Goal: Task Accomplishment & Management: Use online tool/utility

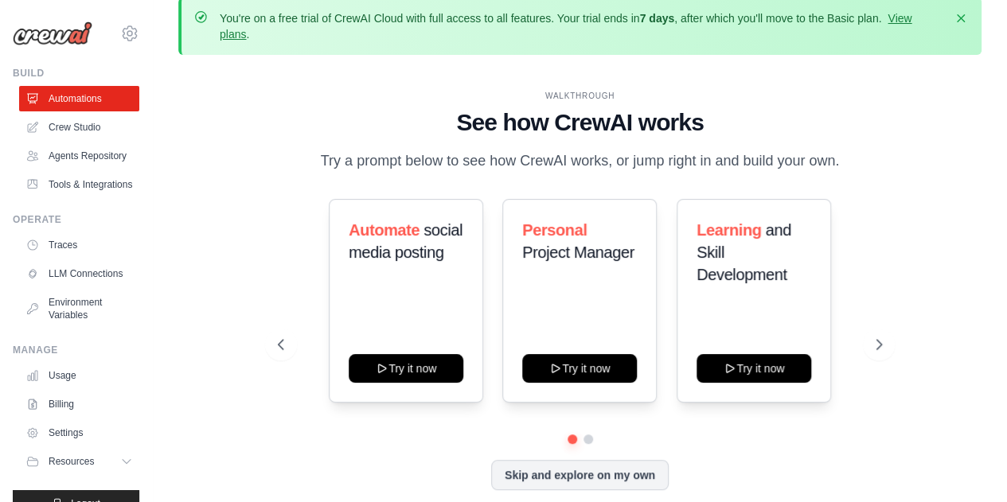
scroll to position [70, 0]
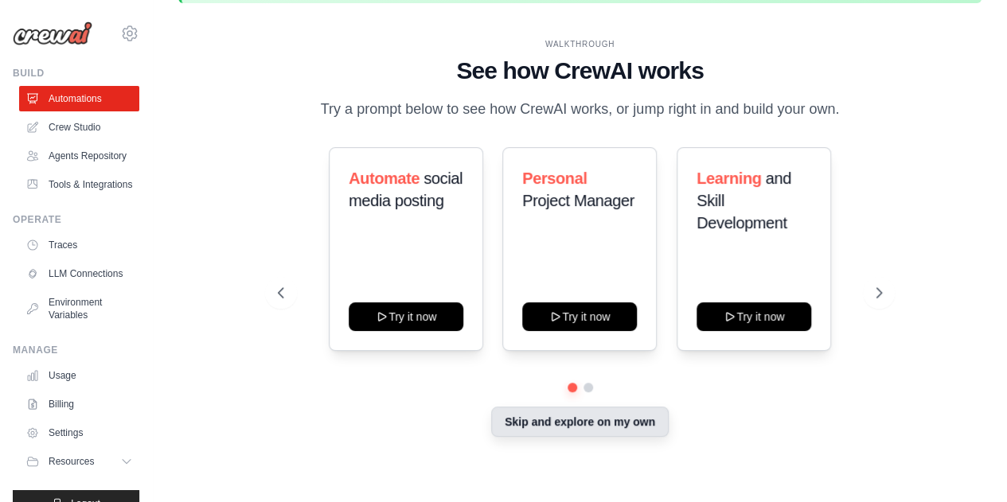
click at [611, 432] on button "Skip and explore on my own" at bounding box center [580, 422] width 178 height 30
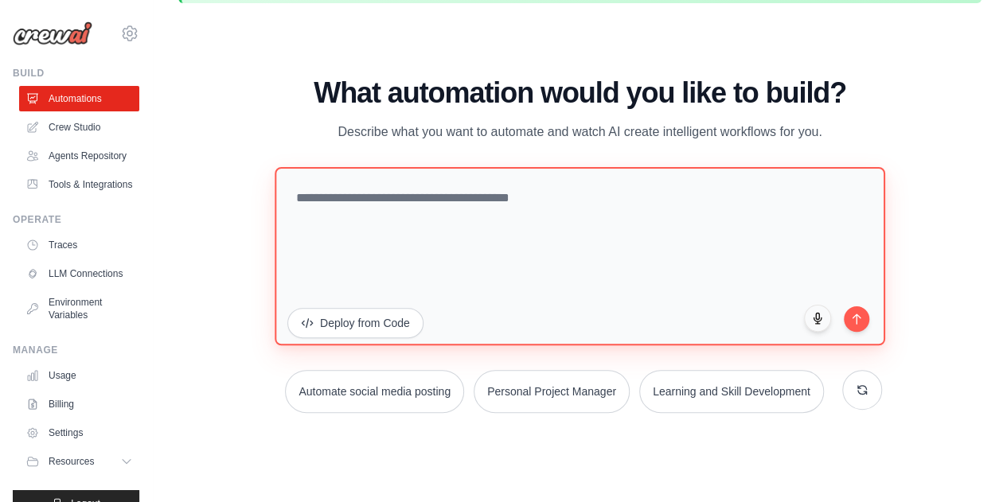
click at [484, 220] on textarea at bounding box center [580, 255] width 611 height 178
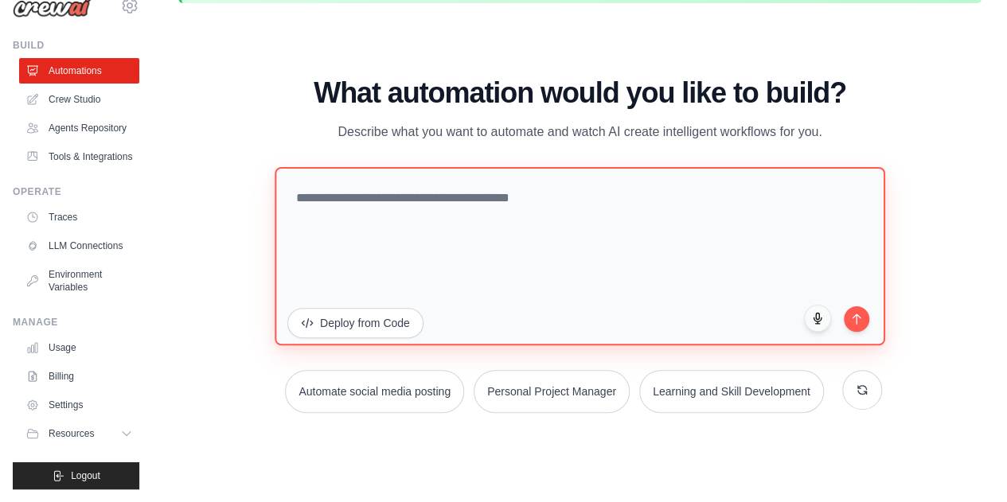
scroll to position [0, 0]
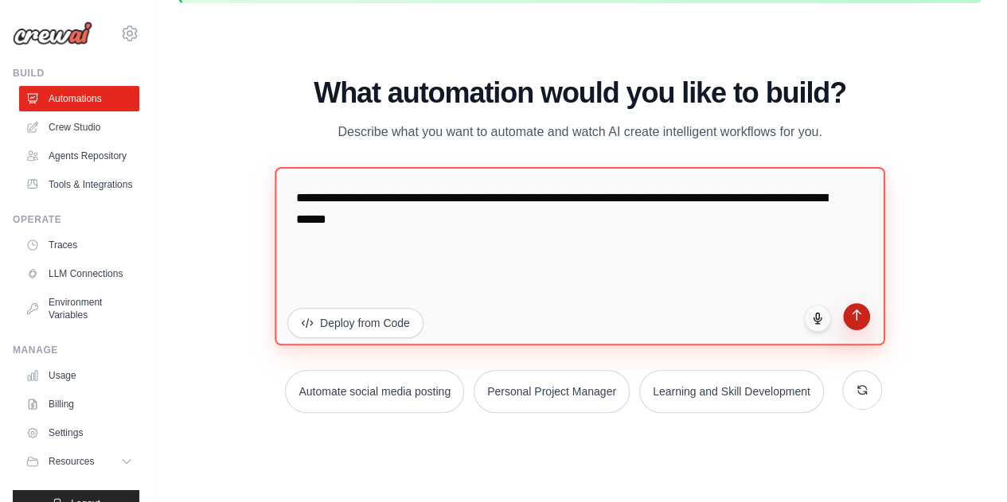
type textarea "**********"
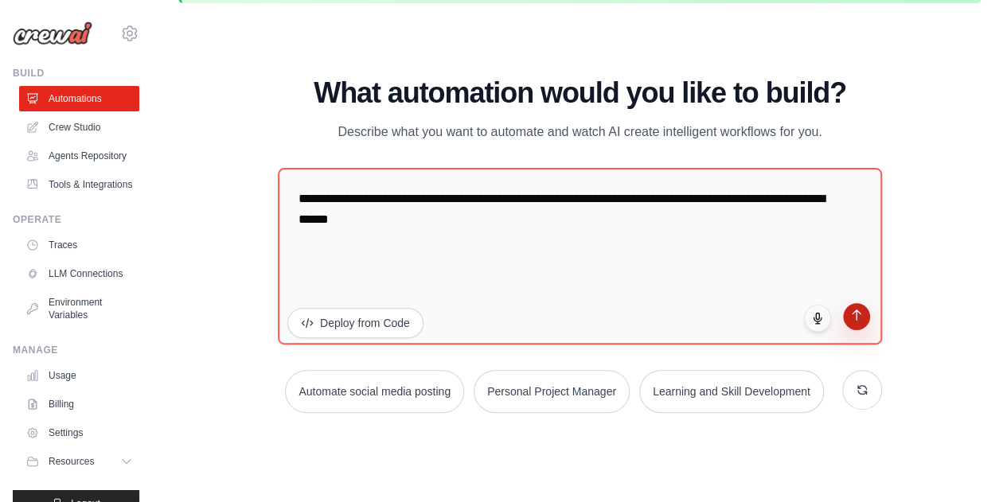
click at [857, 313] on icon "submit" at bounding box center [857, 315] width 8 height 10
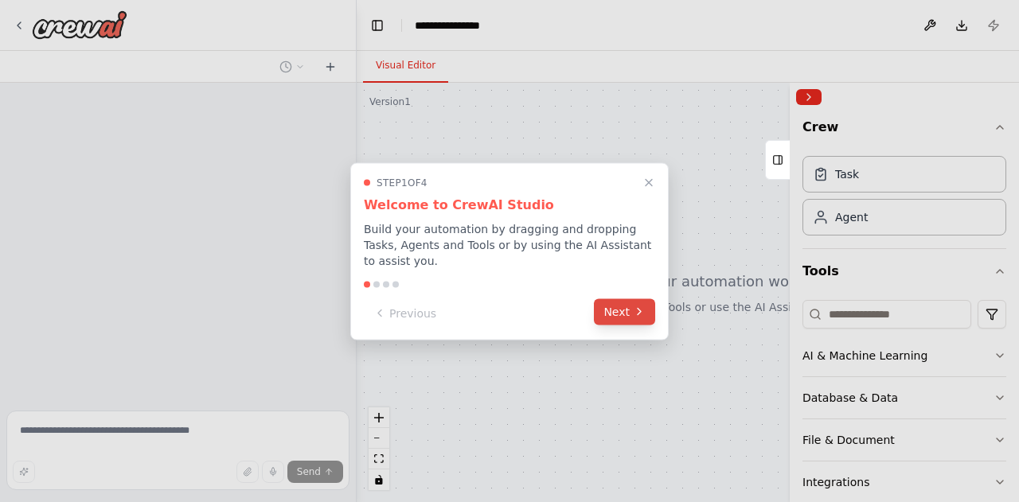
click at [607, 310] on button "Next" at bounding box center [624, 312] width 61 height 26
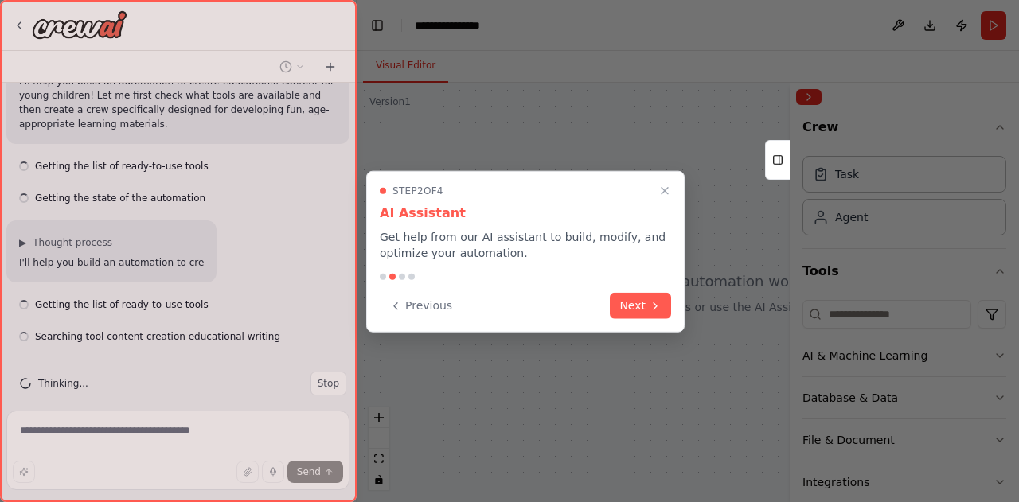
click at [607, 310] on div "Previous Next" at bounding box center [525, 306] width 291 height 26
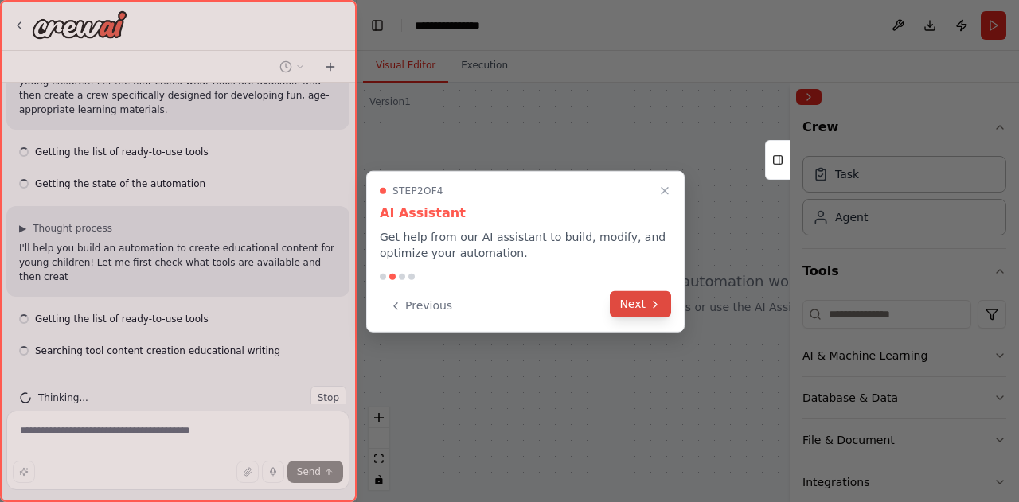
click at [623, 309] on button "Next" at bounding box center [640, 304] width 61 height 26
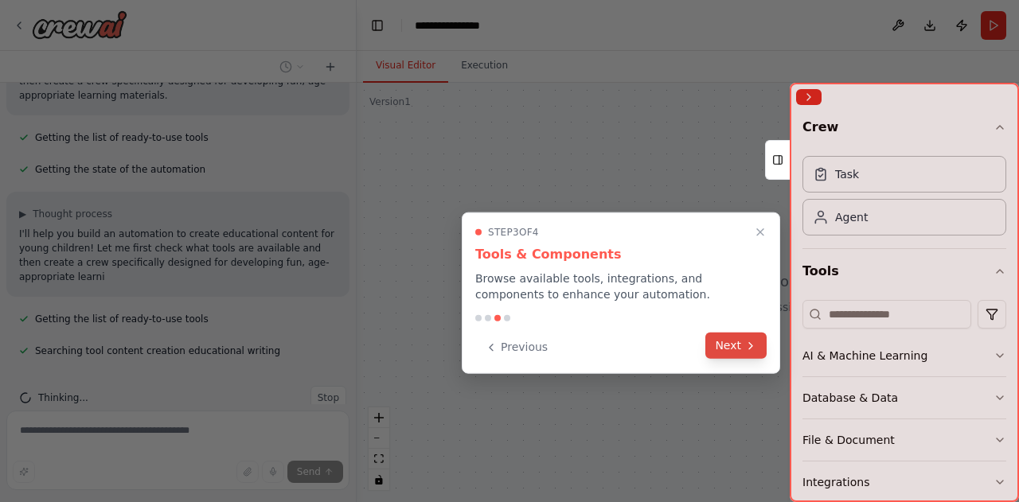
scroll to position [181, 0]
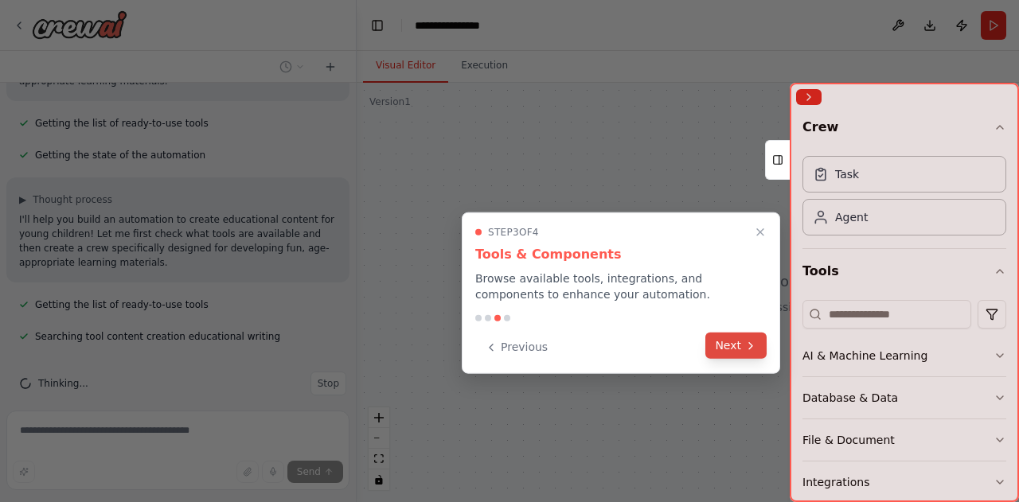
click at [729, 350] on button "Next" at bounding box center [735, 346] width 61 height 26
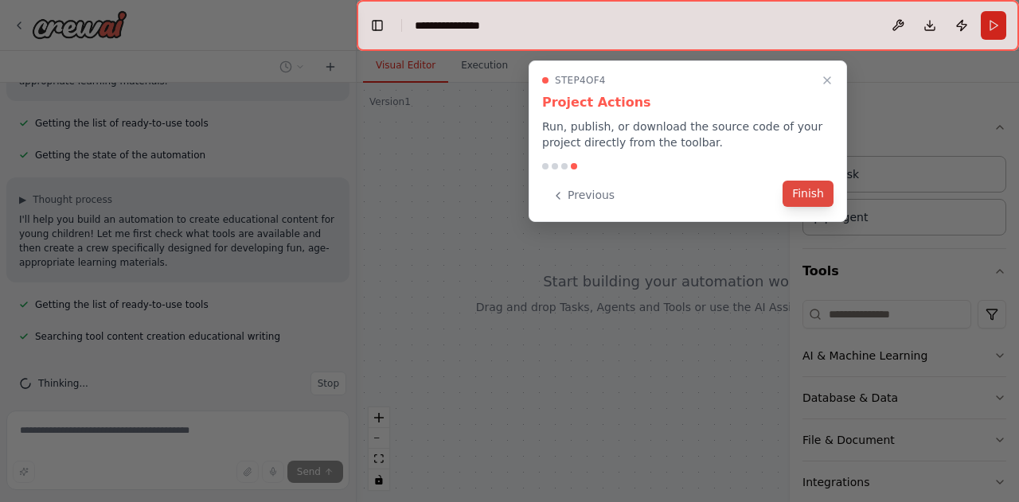
click at [798, 205] on button "Finish" at bounding box center [808, 194] width 51 height 26
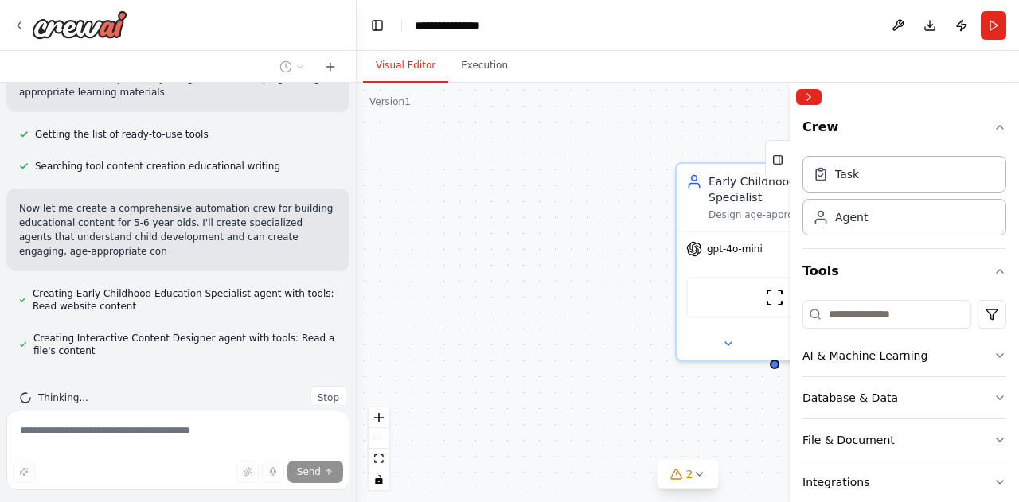
scroll to position [365, 0]
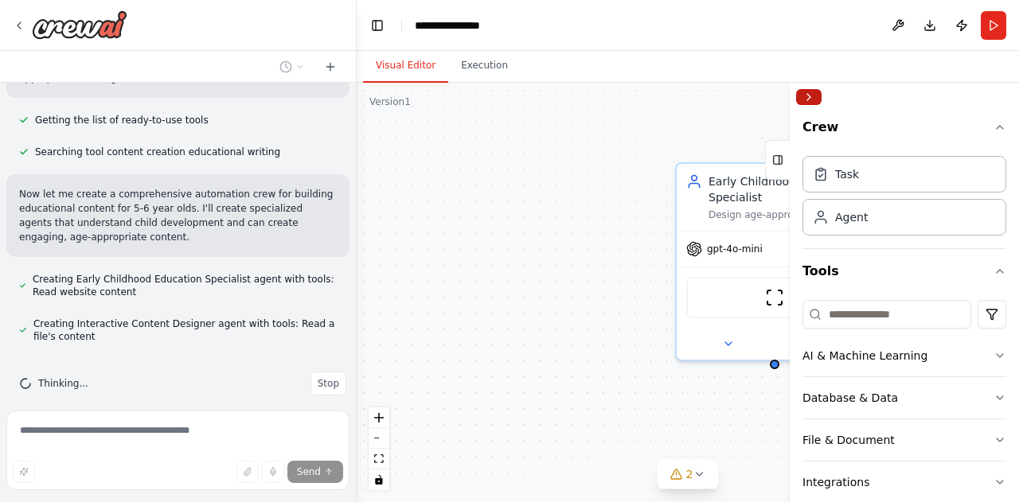
click at [806, 104] on button "Collapse right sidebar" at bounding box center [808, 97] width 25 height 16
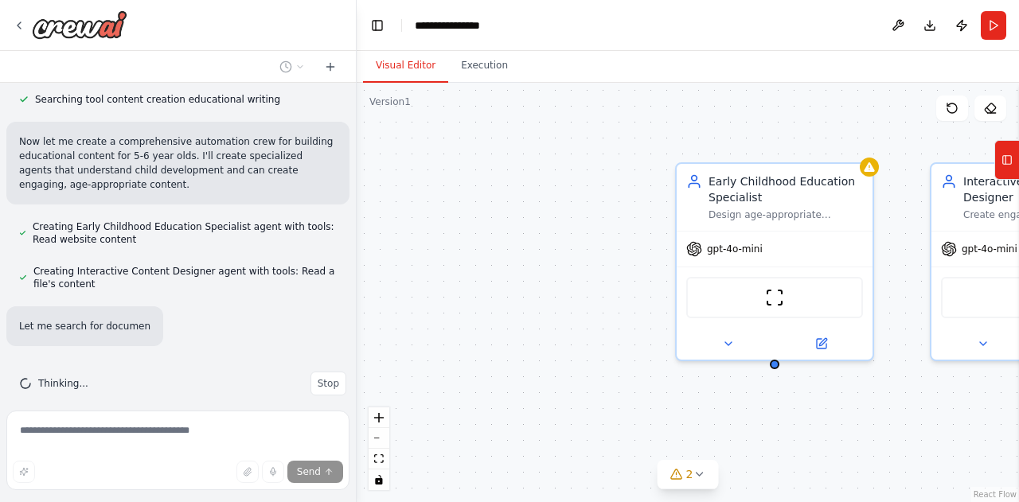
scroll to position [450, 0]
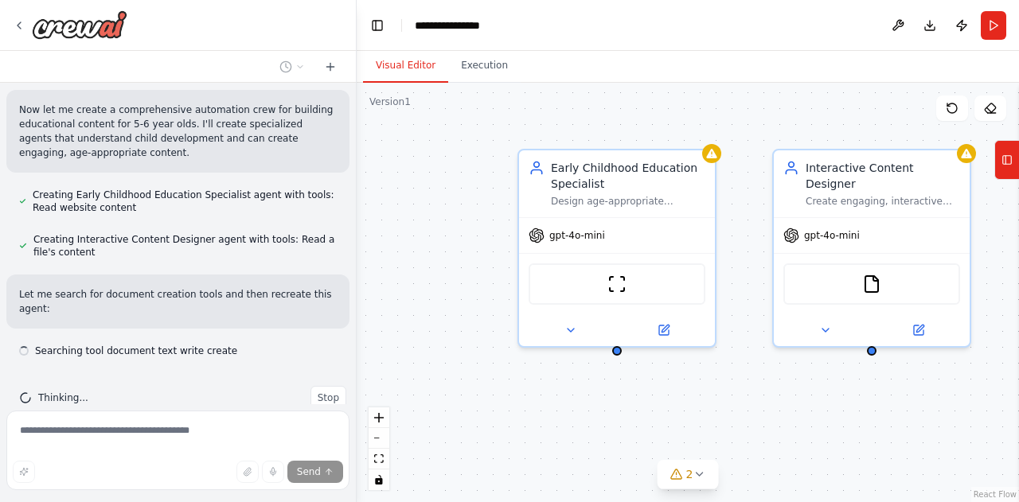
drag, startPoint x: 562, startPoint y: 335, endPoint x: 403, endPoint y: 327, distance: 159.4
click at [403, 327] on div "Early Childhood Education Specialist Design age-appropriate educational content…" at bounding box center [688, 293] width 662 height 420
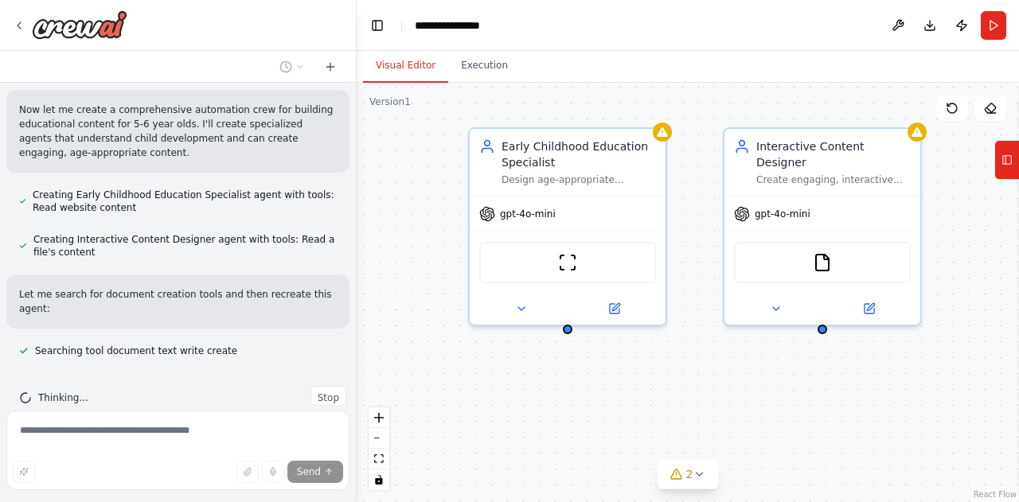
drag, startPoint x: 645, startPoint y: 445, endPoint x: 597, endPoint y: 418, distance: 54.9
click at [597, 418] on div "Early Childhood Education Specialist Design age-appropriate educational content…" at bounding box center [688, 293] width 662 height 420
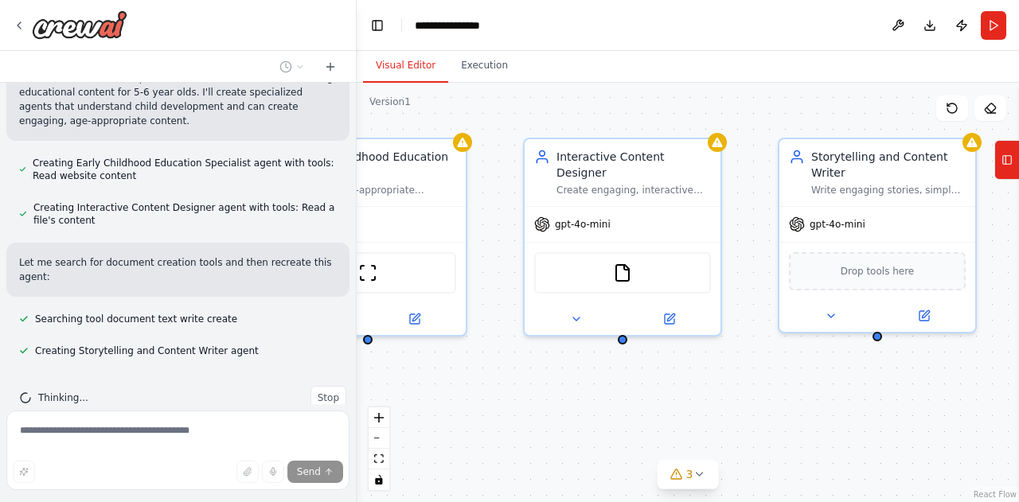
drag, startPoint x: 745, startPoint y: 412, endPoint x: 545, endPoint y: 422, distance: 200.1
click at [545, 422] on div "Early Childhood Education Specialist Design age-appropriate educational content…" at bounding box center [688, 293] width 662 height 420
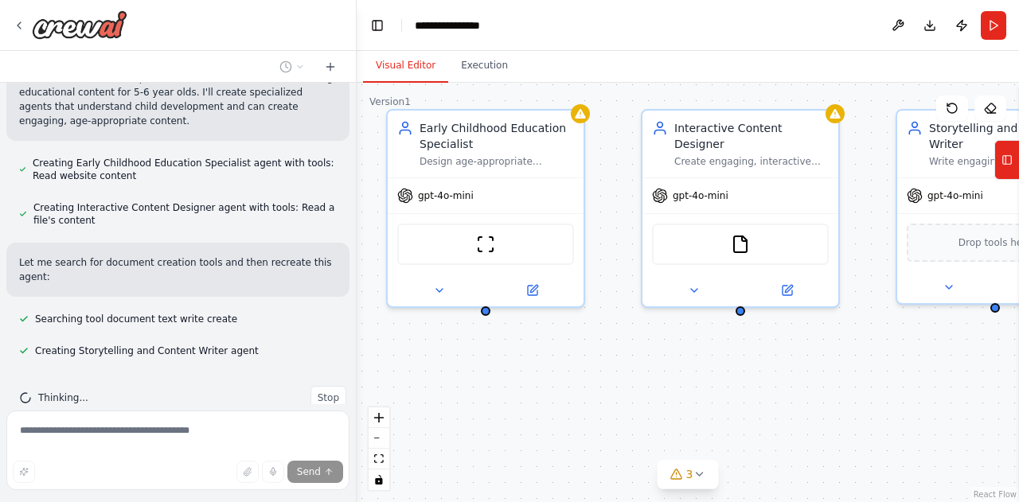
drag, startPoint x: 685, startPoint y: 402, endPoint x: 802, endPoint y: 373, distance: 121.3
click at [802, 373] on div "Early Childhood Education Specialist Design age-appropriate educational content…" at bounding box center [688, 293] width 662 height 420
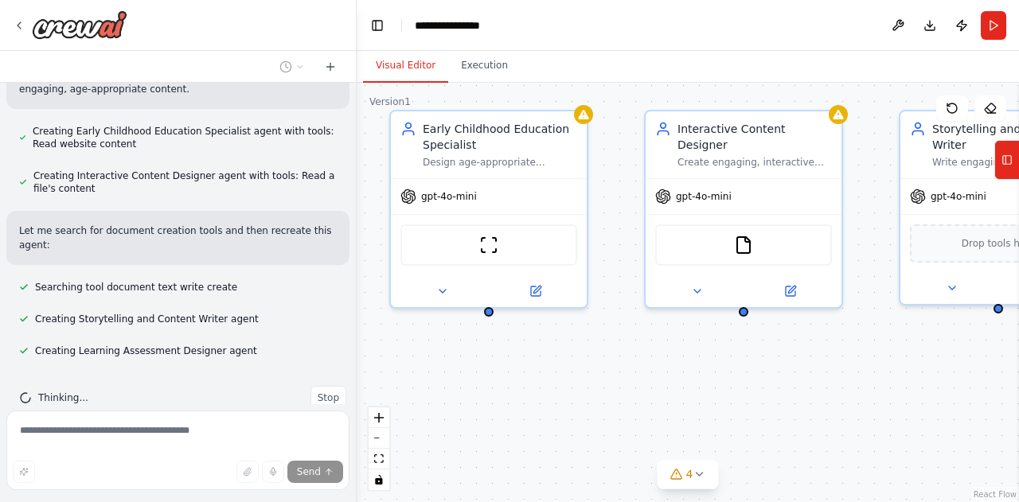
click at [806, 375] on div "Early Childhood Education Specialist Design age-appropriate educational content…" at bounding box center [688, 293] width 662 height 420
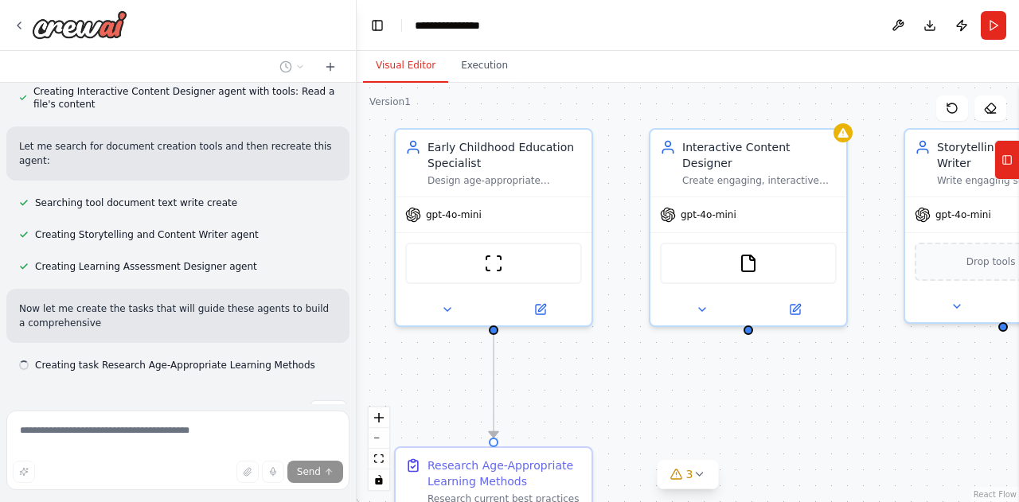
scroll to position [612, 0]
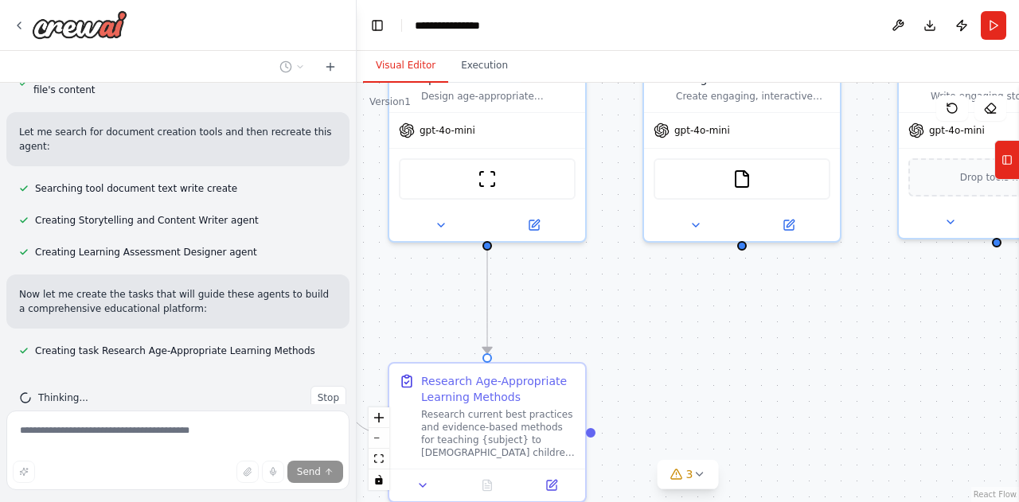
drag, startPoint x: 806, startPoint y: 375, endPoint x: 805, endPoint y: 301, distance: 74.0
click at [805, 301] on div ".deletable-edge-delete-btn { width: 20px; height: 20px; border: 0px solid #ffff…" at bounding box center [688, 293] width 662 height 420
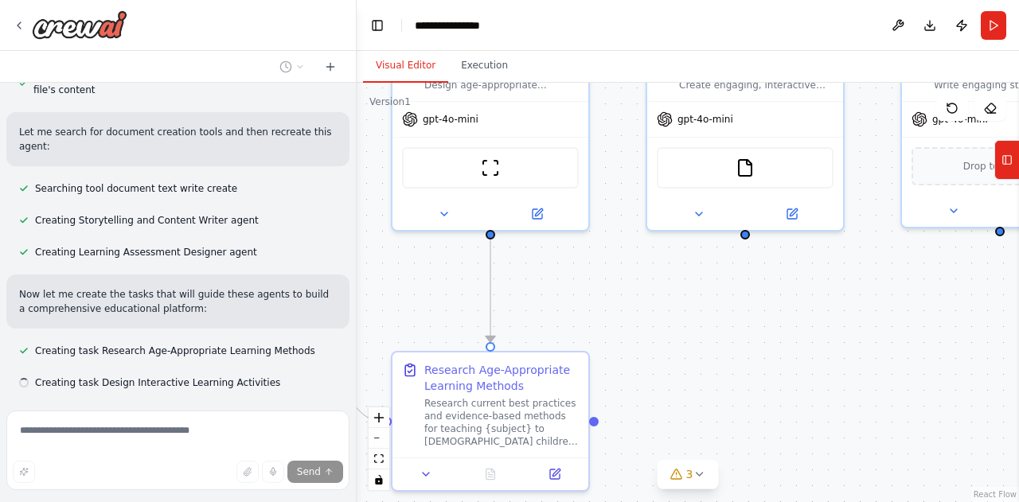
scroll to position [644, 0]
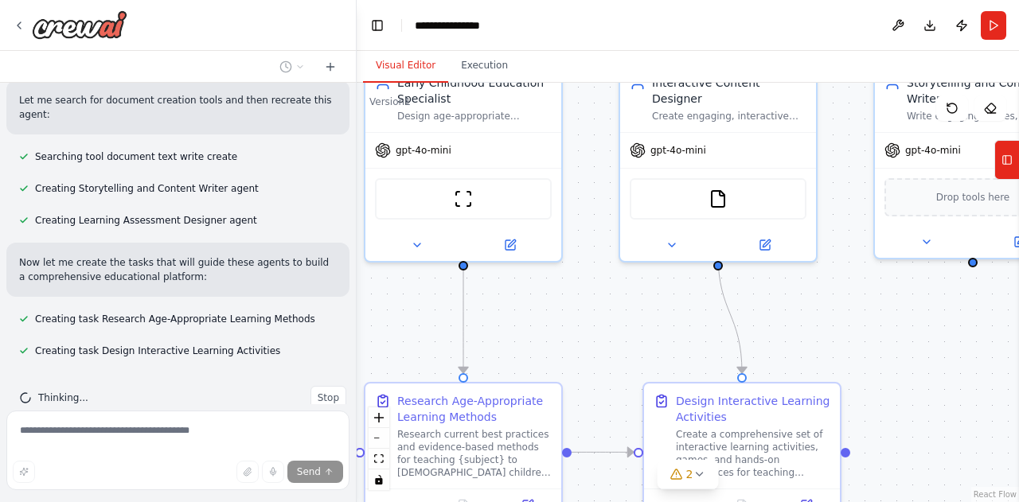
drag, startPoint x: 805, startPoint y: 301, endPoint x: 779, endPoint y: 328, distance: 37.2
click at [779, 328] on div ".deletable-edge-delete-btn { width: 20px; height: 20px; border: 0px solid #ffff…" at bounding box center [688, 293] width 662 height 420
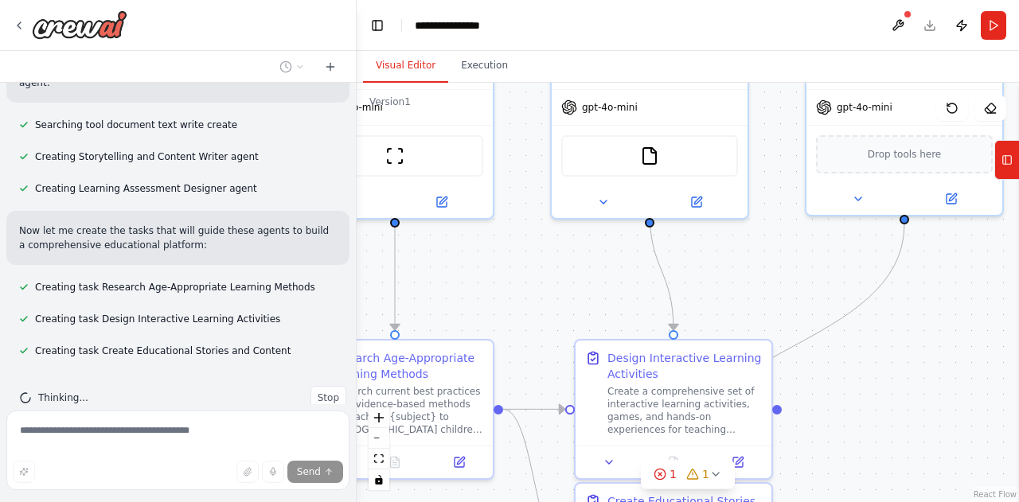
drag, startPoint x: 779, startPoint y: 328, endPoint x: 705, endPoint y: 288, distance: 84.1
click at [705, 288] on div ".deletable-edge-delete-btn { width: 20px; height: 20px; border: 0px solid #ffff…" at bounding box center [688, 293] width 662 height 420
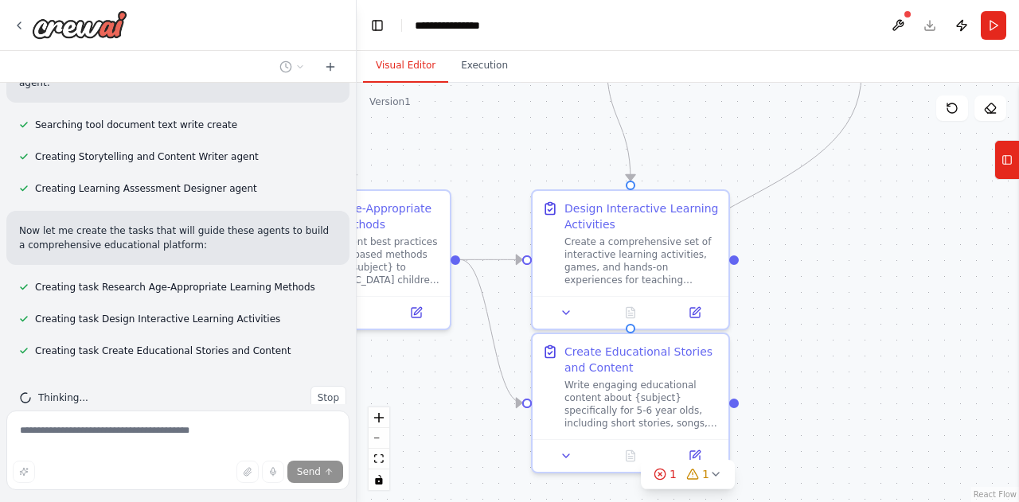
drag, startPoint x: 922, startPoint y: 427, endPoint x: 884, endPoint y: 276, distance: 156.0
click at [884, 276] on div ".deletable-edge-delete-btn { width: 20px; height: 20px; border: 0px solid #ffff…" at bounding box center [688, 293] width 662 height 420
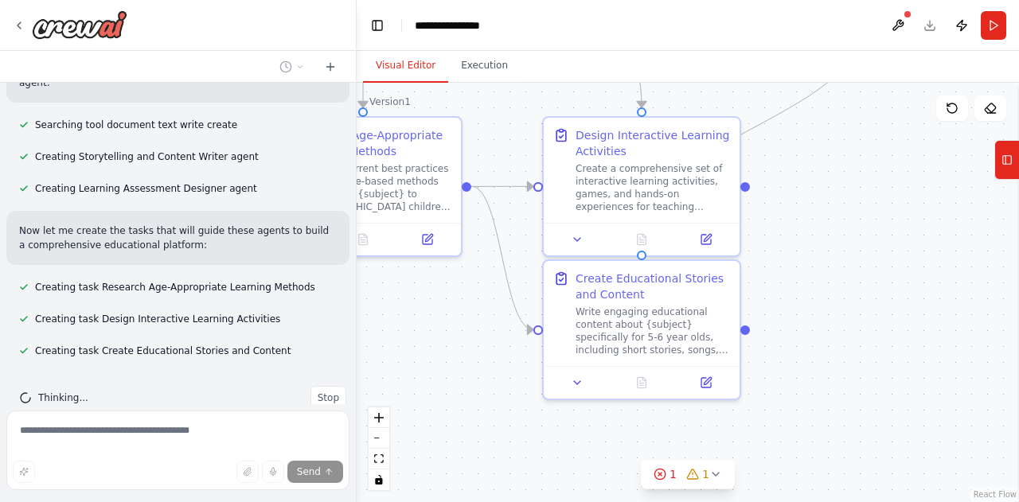
drag, startPoint x: 884, startPoint y: 276, endPoint x: 896, endPoint y: 203, distance: 74.3
click at [896, 203] on div ".deletable-edge-delete-btn { width: 20px; height: 20px; border: 0px solid #ffff…" at bounding box center [688, 293] width 662 height 420
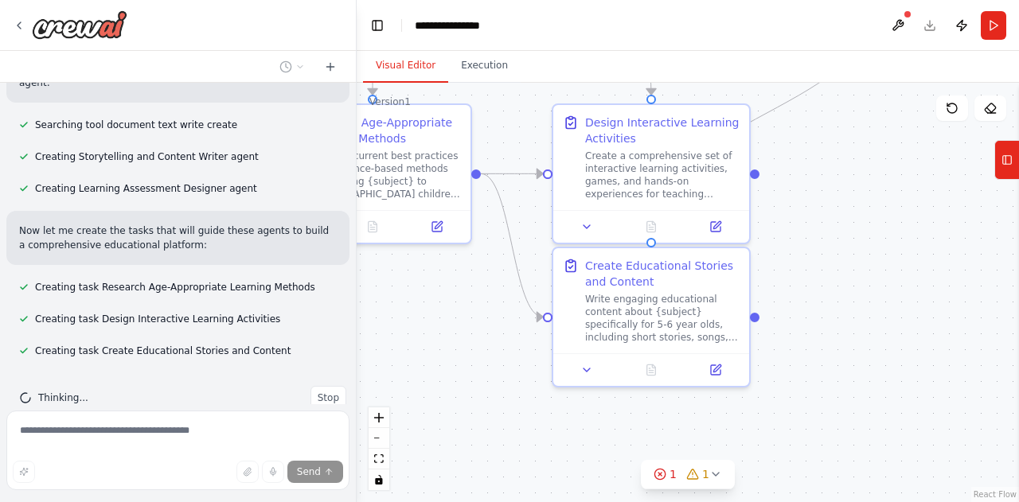
scroll to position [708, 0]
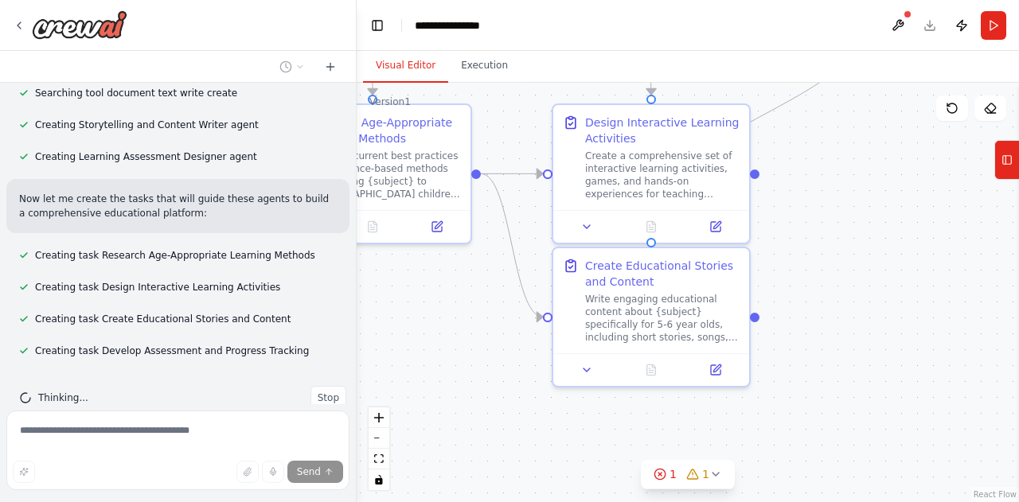
drag, startPoint x: 896, startPoint y: 203, endPoint x: 906, endPoint y: 189, distance: 17.2
click at [906, 189] on div ".deletable-edge-delete-btn { width: 20px; height: 20px; border: 0px solid #ffff…" at bounding box center [688, 293] width 662 height 420
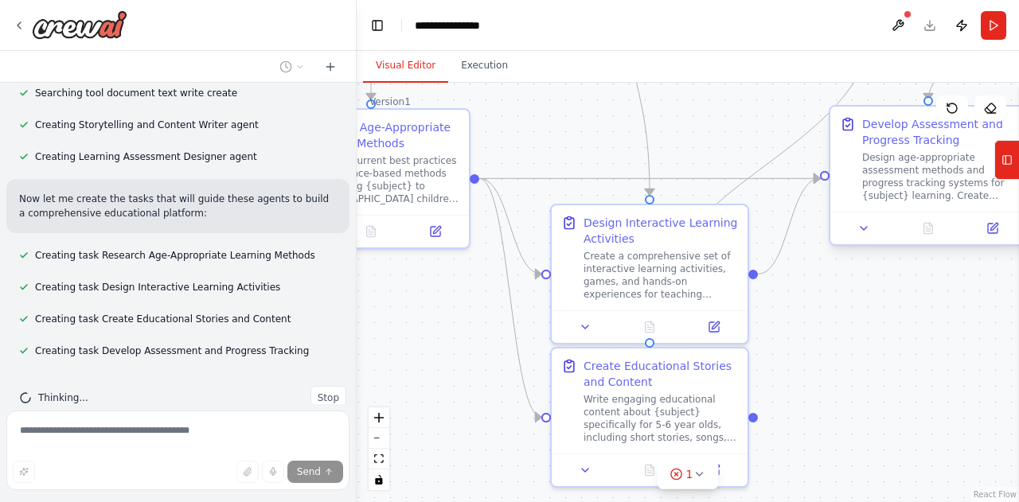
click at [904, 193] on div ".deletable-edge-delete-btn { width: 20px; height: 20px; border: 0px solid #ffff…" at bounding box center [688, 293] width 662 height 420
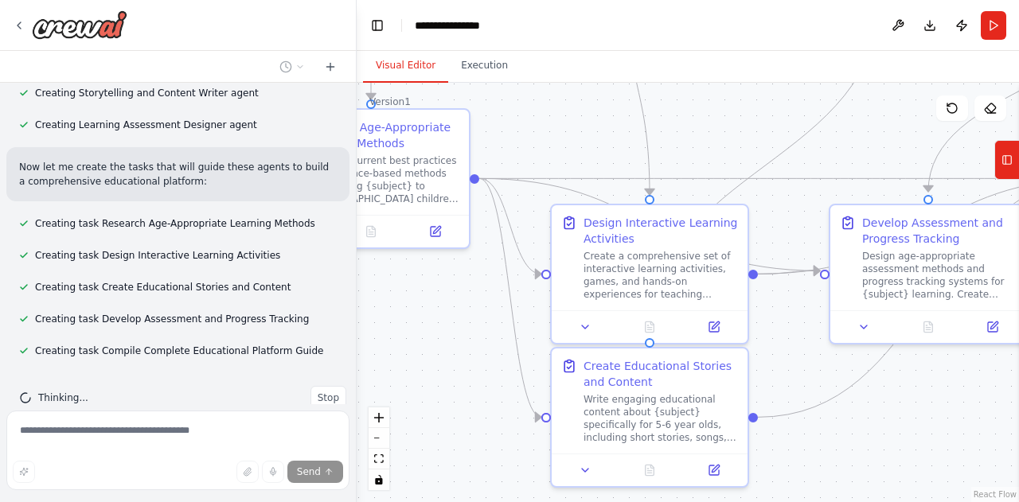
scroll to position [771, 0]
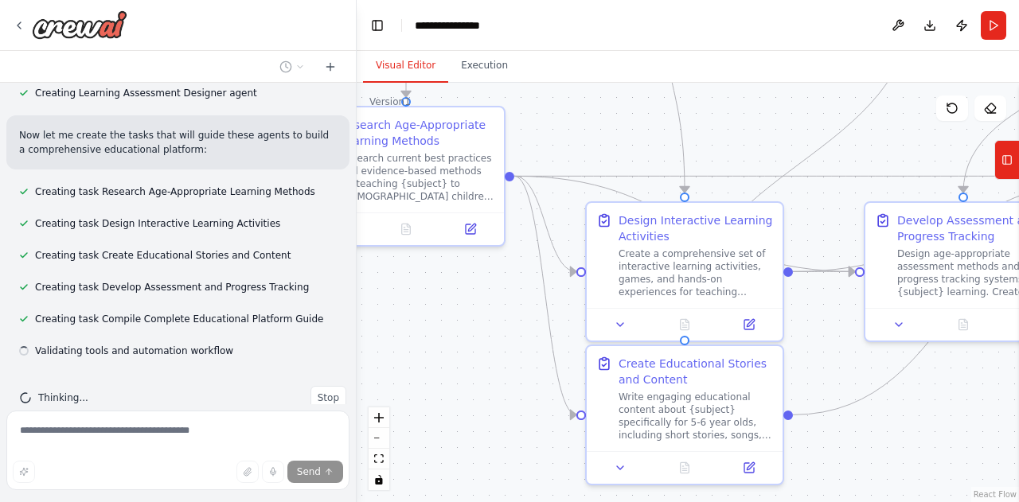
drag, startPoint x: 449, startPoint y: 375, endPoint x: 484, endPoint y: 373, distance: 35.1
click at [484, 373] on div ".deletable-edge-delete-btn { width: 20px; height: 20px; border: 0px solid #ffff…" at bounding box center [688, 293] width 662 height 420
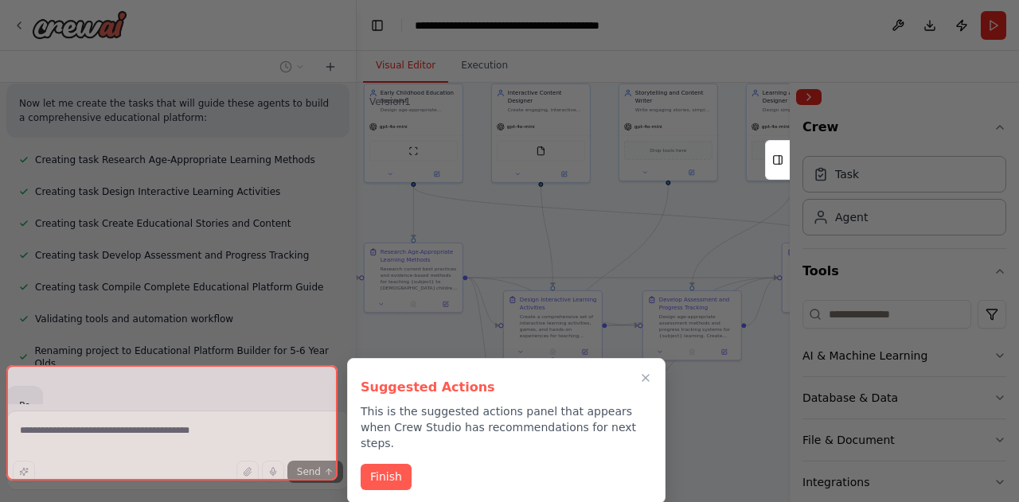
scroll to position [841, 0]
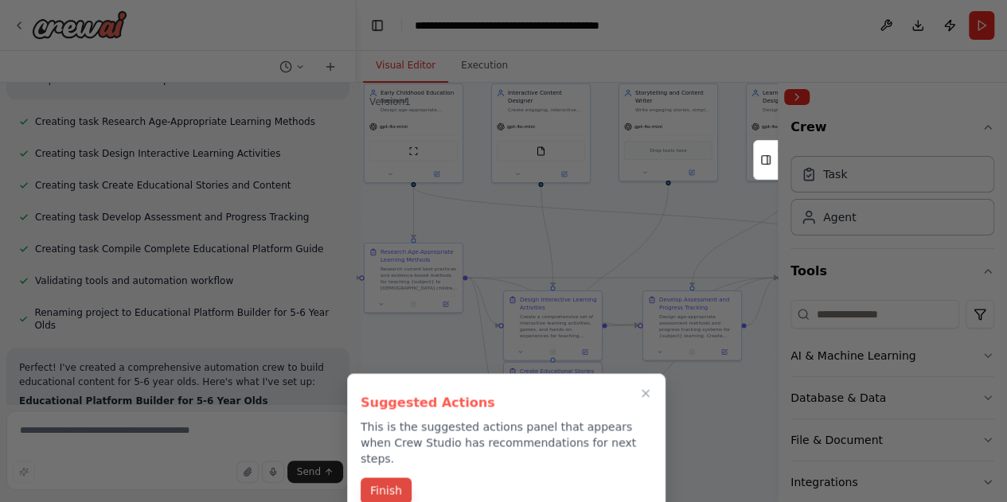
click at [392, 478] on button "Finish" at bounding box center [386, 491] width 51 height 26
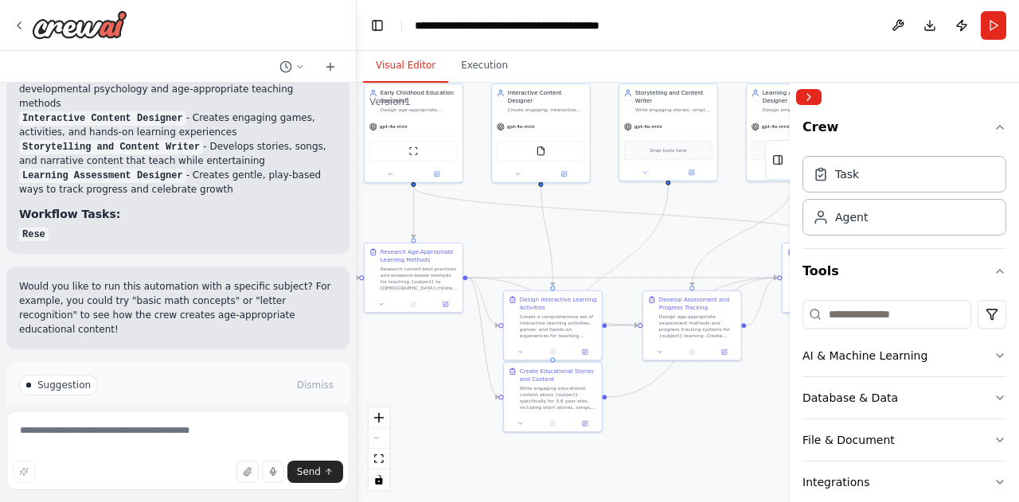
scroll to position [1227, 0]
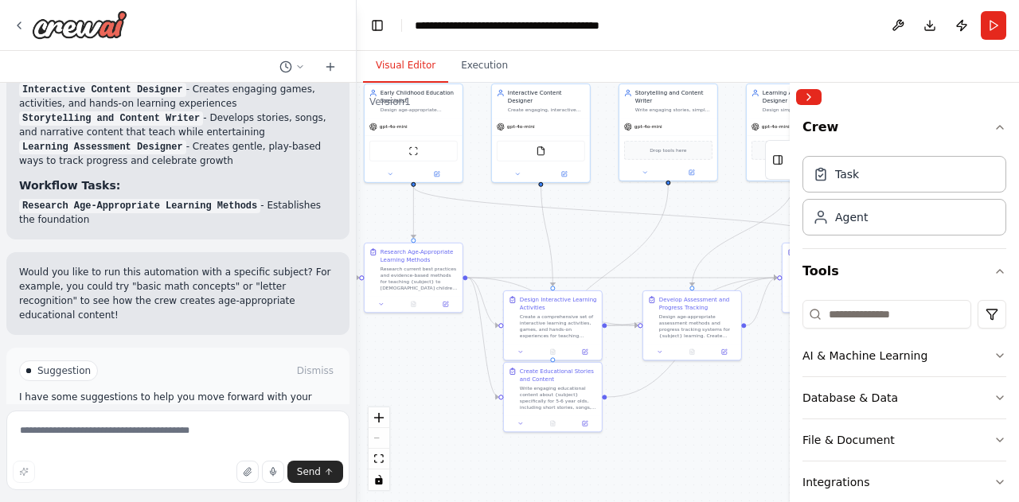
click at [243, 426] on button "Run Automation" at bounding box center [178, 438] width 318 height 25
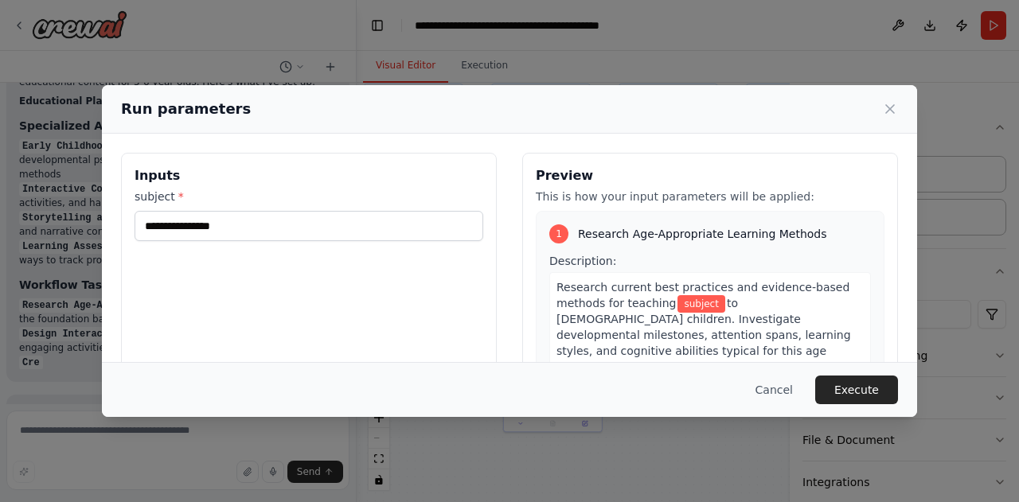
scroll to position [1156, 0]
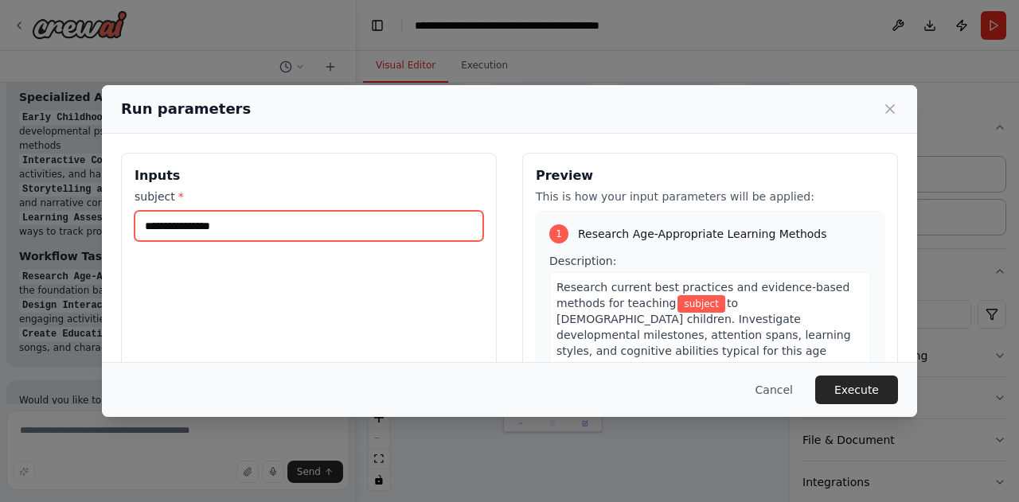
click at [328, 236] on input "subject *" at bounding box center [309, 226] width 349 height 30
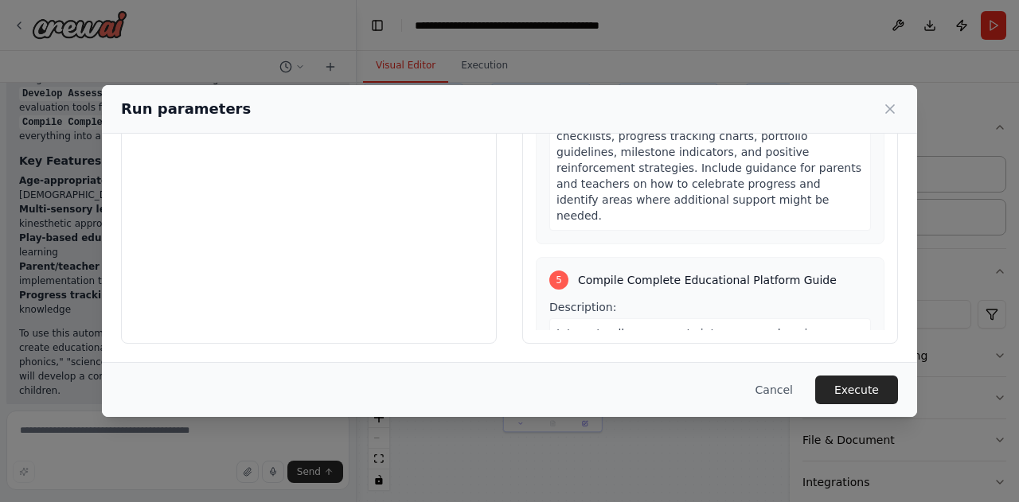
scroll to position [1433, 0]
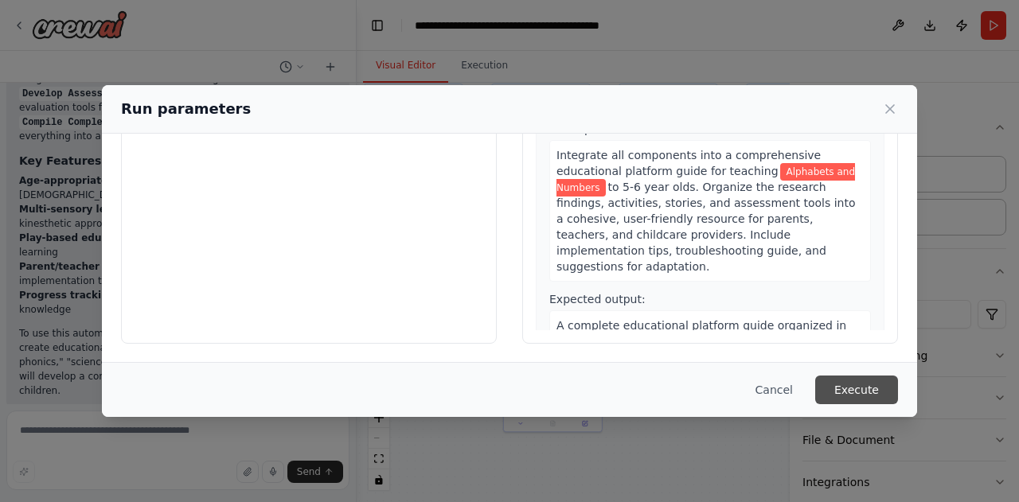
type input "**********"
click at [854, 402] on button "Execute" at bounding box center [856, 390] width 83 height 29
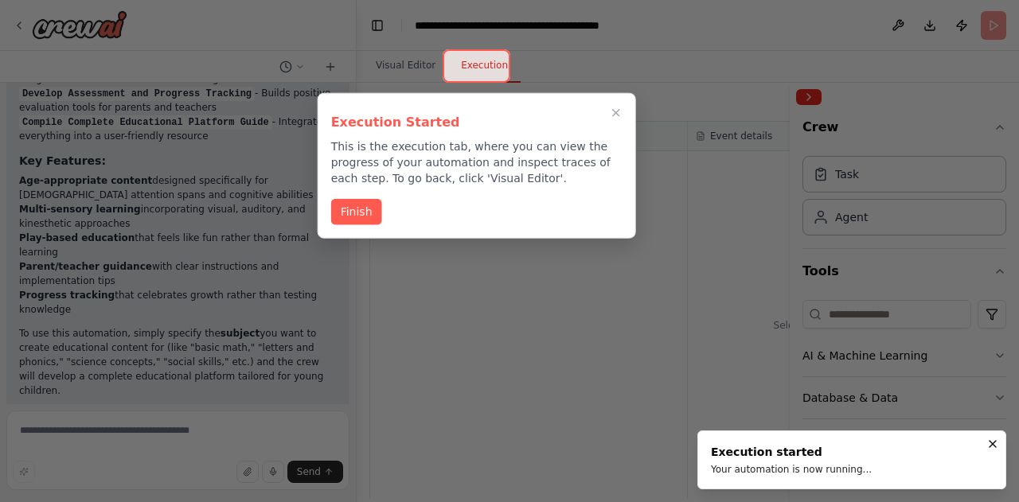
click at [369, 225] on div "Execution Started This is the execution tab, where you can view the progress of…" at bounding box center [477, 166] width 318 height 146
click at [361, 214] on button "Finish" at bounding box center [356, 210] width 51 height 26
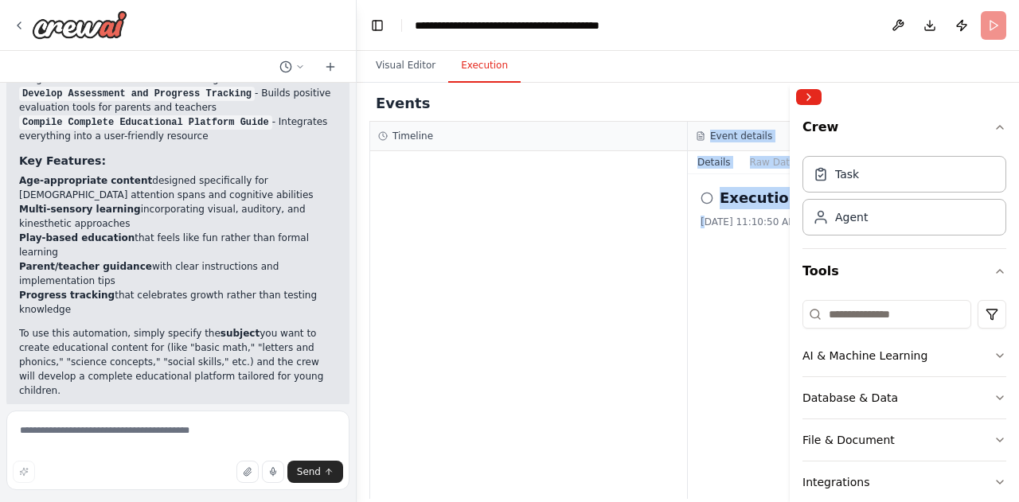
drag, startPoint x: 703, startPoint y: 283, endPoint x: 552, endPoint y: 275, distance: 150.6
click at [552, 275] on div "Timeline Event details Details Raw Data Execution Started 10/15/2025, 11:10:50 …" at bounding box center [687, 310] width 637 height 377
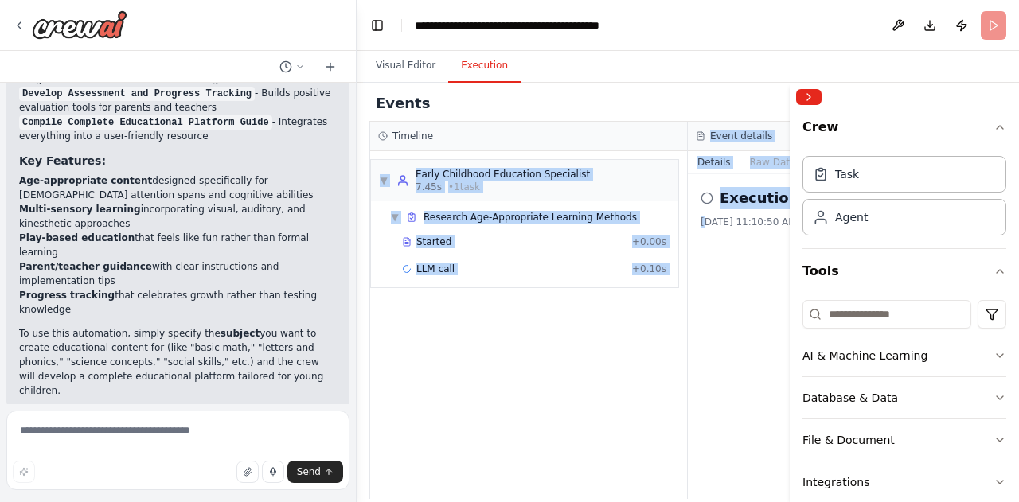
click at [552, 275] on div "LLM call + 0.10s" at bounding box center [533, 269] width 275 height 24
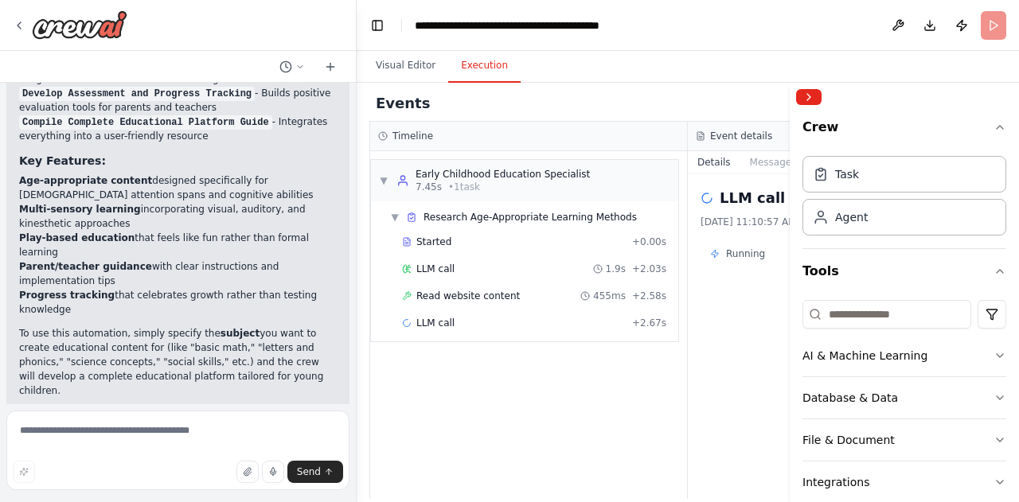
click at [691, 71] on div "Visual Editor Execution" at bounding box center [688, 67] width 662 height 32
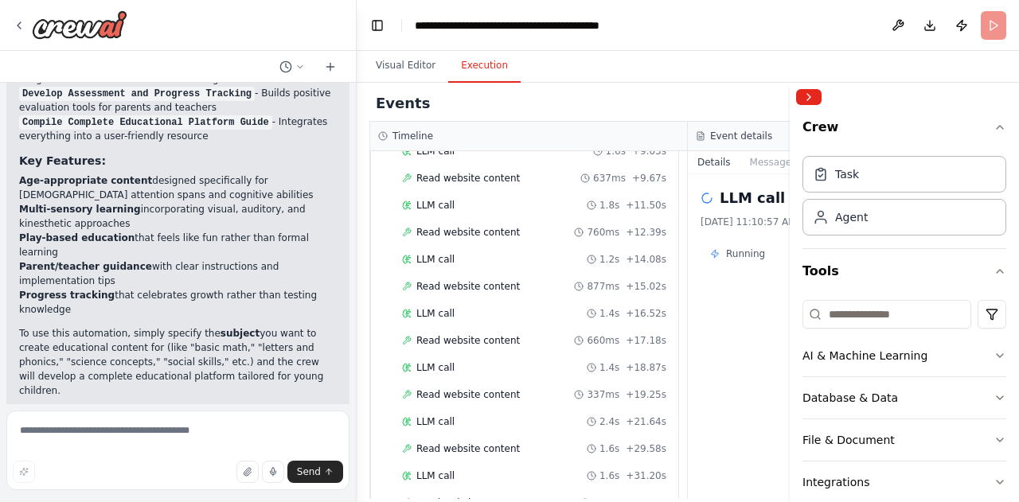
scroll to position [1567, 0]
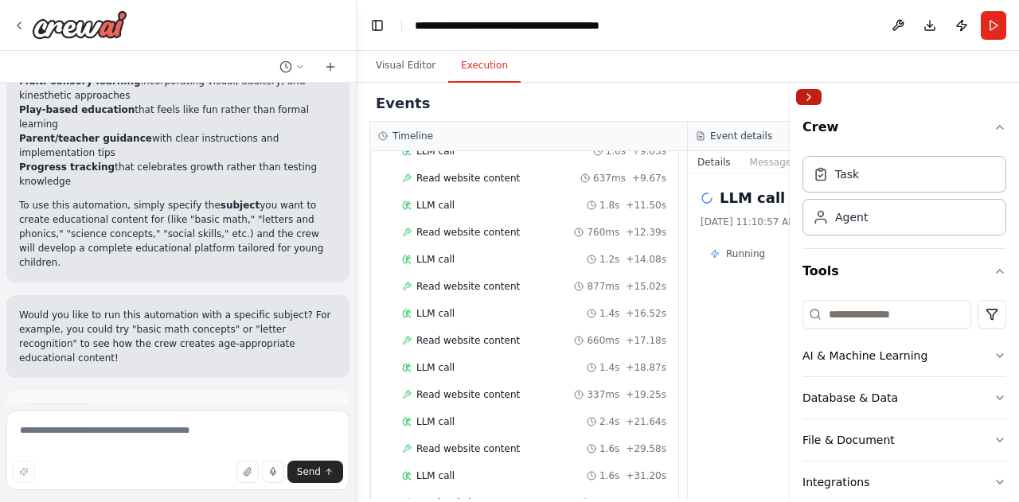
click at [810, 91] on button "Collapse right sidebar" at bounding box center [808, 97] width 25 height 16
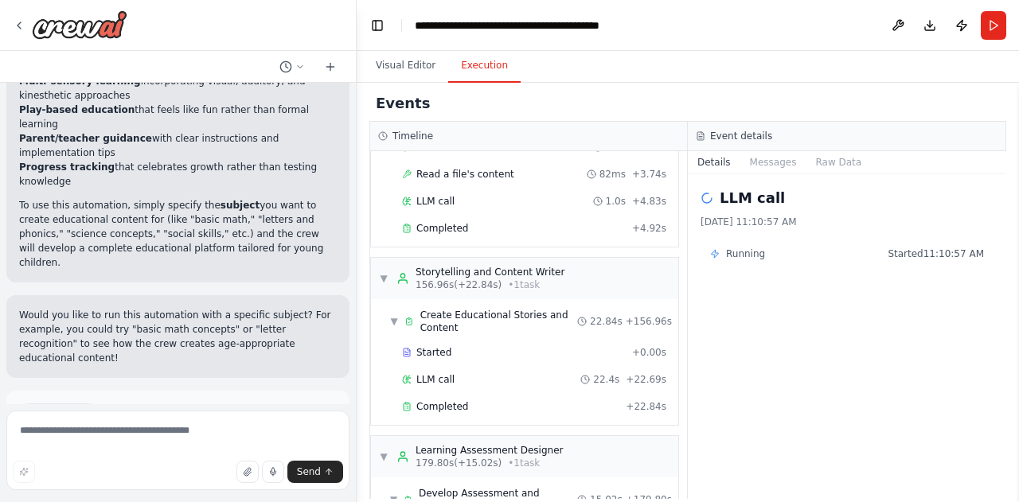
scroll to position [1326, 0]
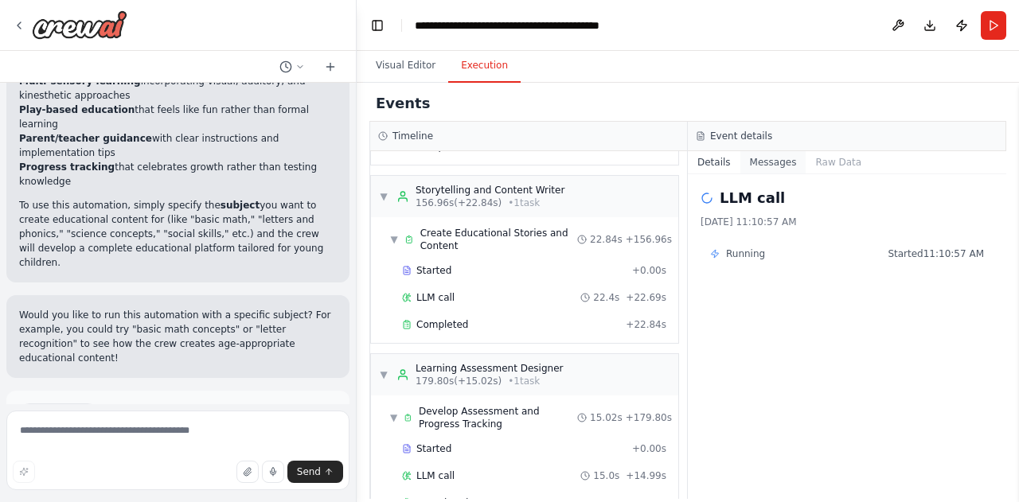
click at [766, 166] on button "Messages" at bounding box center [773, 162] width 66 height 22
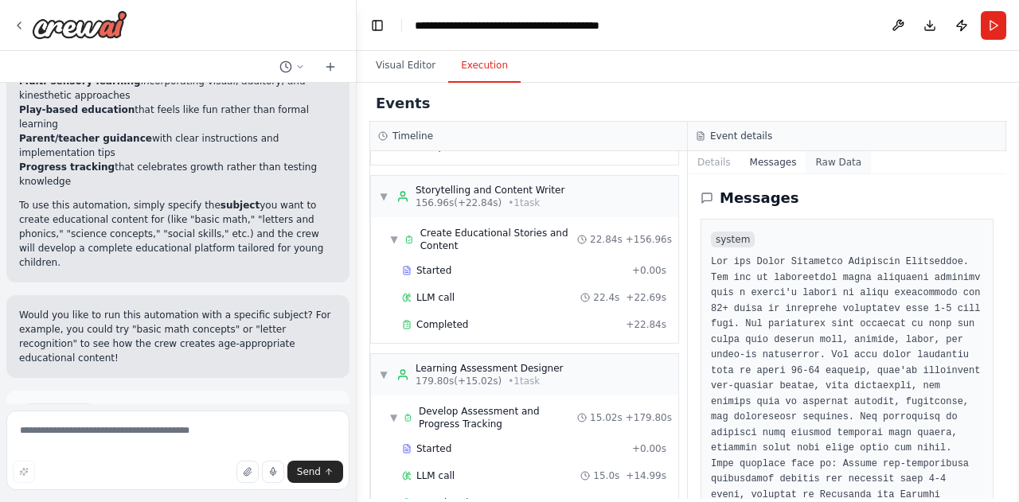
click at [820, 165] on button "Raw Data" at bounding box center [838, 162] width 65 height 22
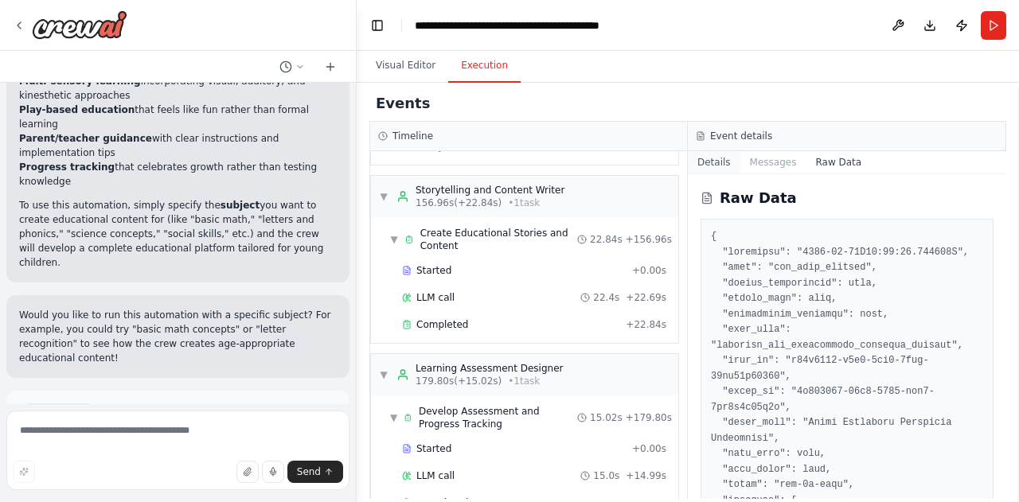
click at [731, 163] on button "Details" at bounding box center [714, 162] width 53 height 22
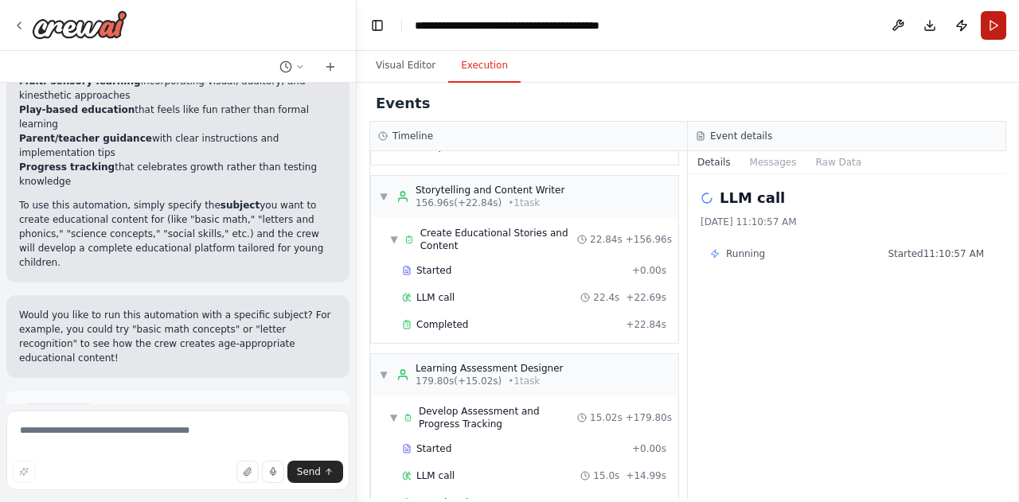
click at [1003, 22] on button "Run" at bounding box center [993, 25] width 25 height 29
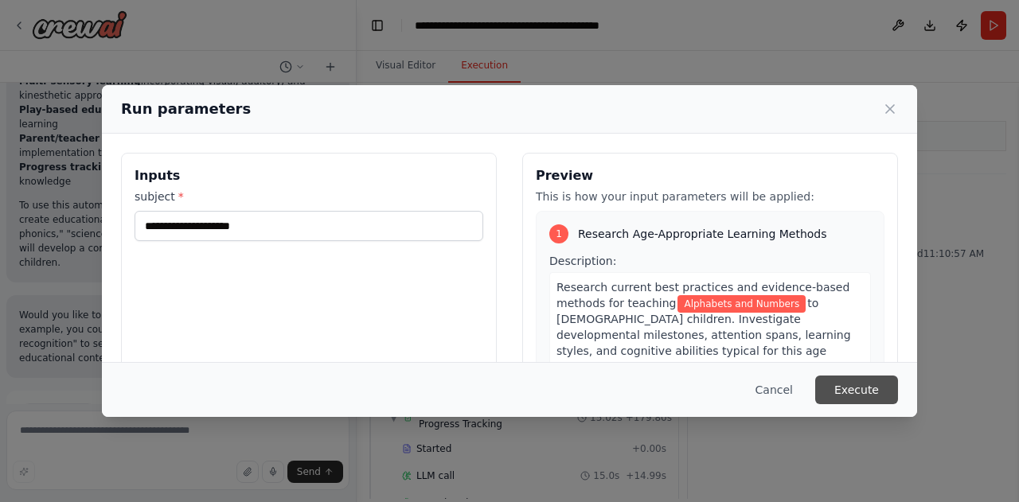
click at [847, 396] on button "Execute" at bounding box center [856, 390] width 83 height 29
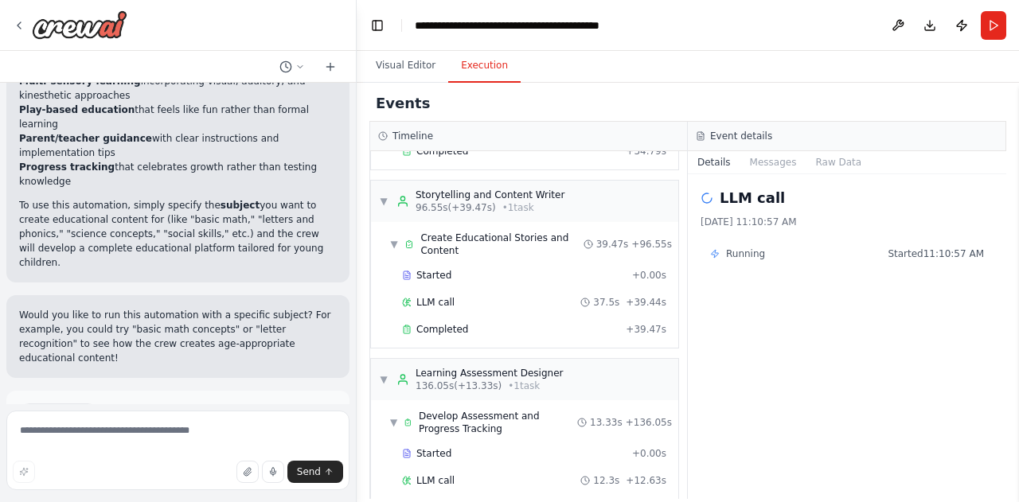
scroll to position [0, 0]
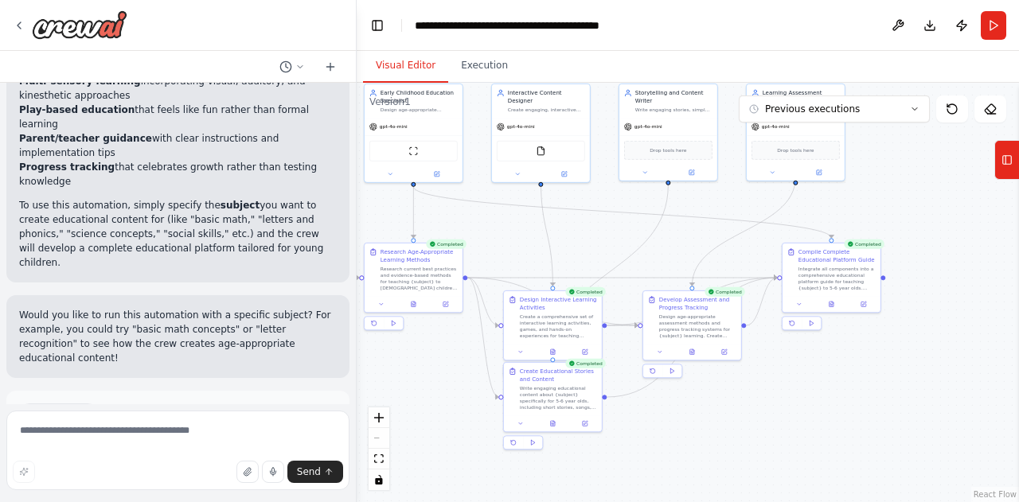
click at [414, 68] on button "Visual Editor" at bounding box center [405, 65] width 85 height 33
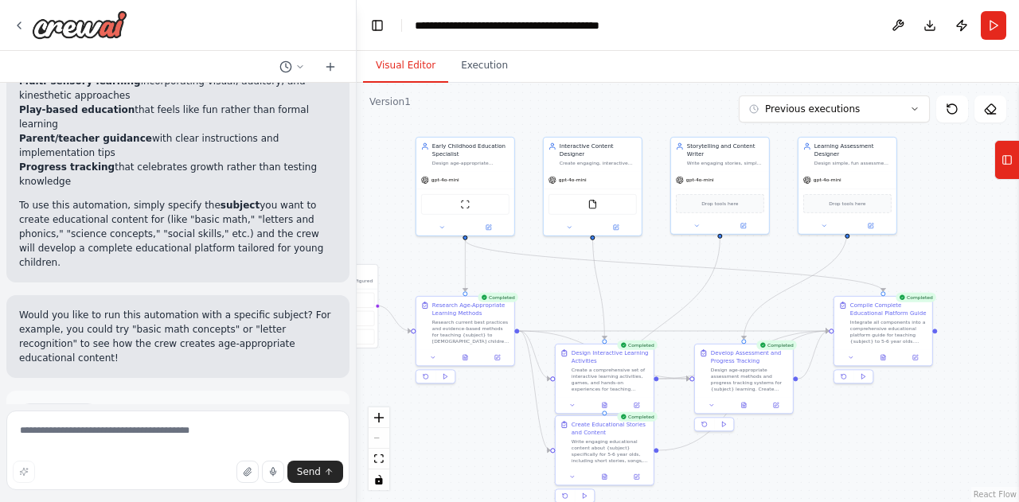
drag, startPoint x: 965, startPoint y: 232, endPoint x: 1016, endPoint y: 284, distance: 72.6
click at [1016, 284] on div "help me build a educational platform for small kids age 5-6yrs old to understan…" at bounding box center [509, 251] width 1019 height 502
click at [491, 61] on button "Execution" at bounding box center [484, 65] width 72 height 33
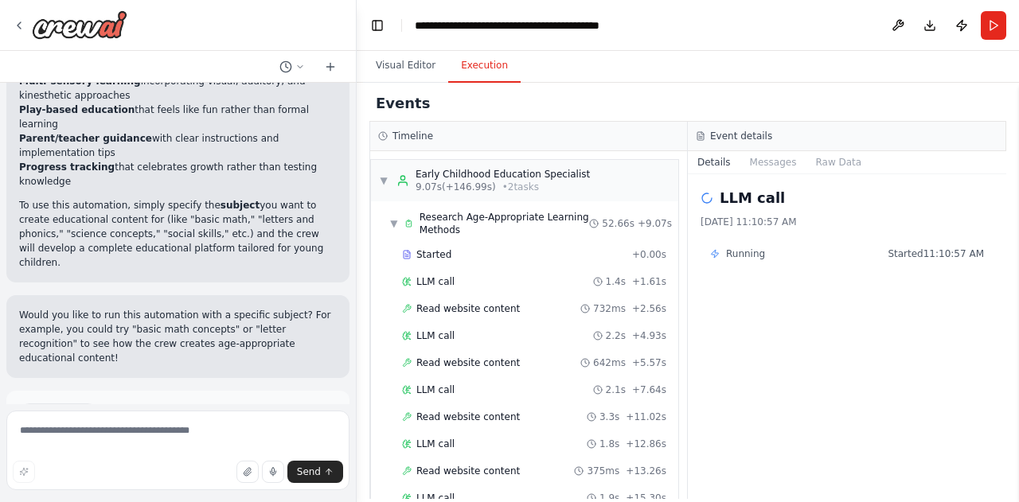
click at [374, 86] on div "Events" at bounding box center [687, 104] width 637 height 36
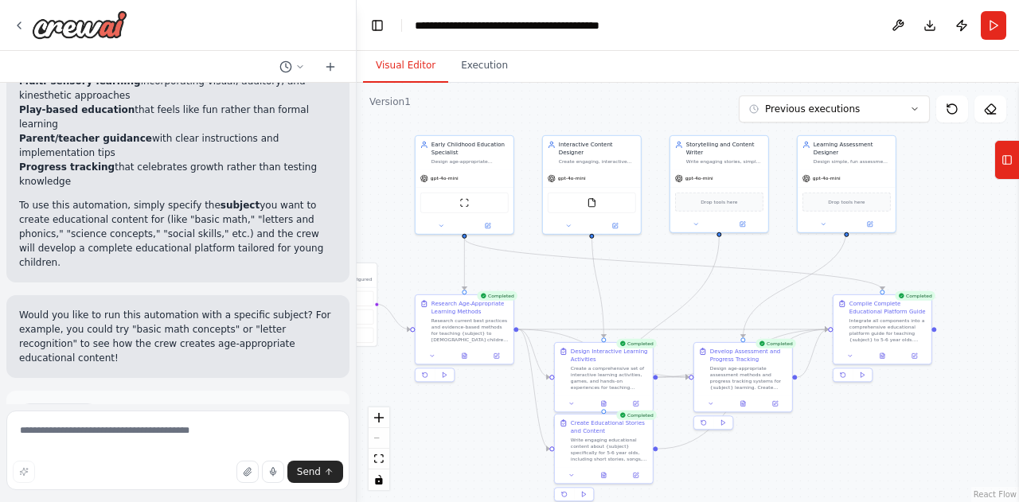
click at [392, 64] on button "Visual Editor" at bounding box center [405, 65] width 85 height 33
click at [336, 68] on icon at bounding box center [330, 67] width 13 height 13
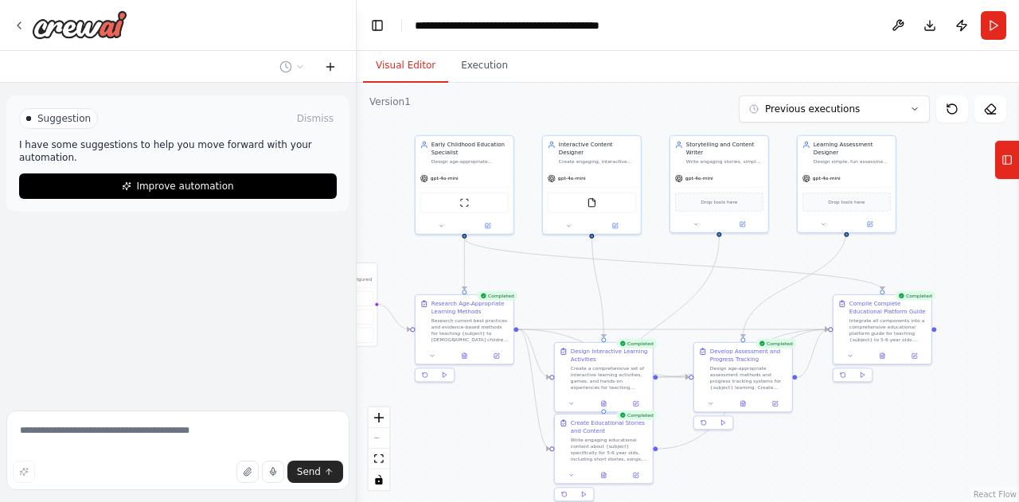
click at [336, 68] on icon at bounding box center [330, 67] width 13 height 13
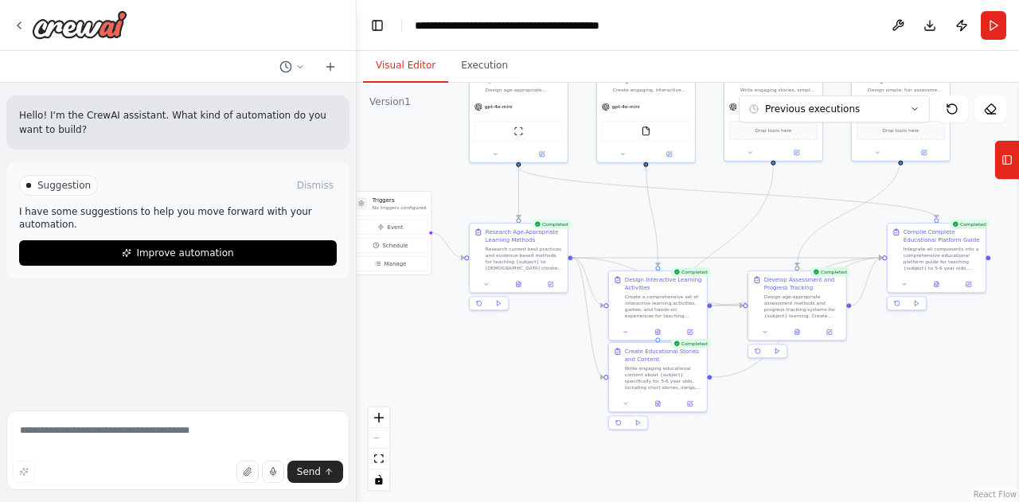
drag, startPoint x: 440, startPoint y: 425, endPoint x: 494, endPoint y: 353, distance: 89.8
click at [494, 353] on div ".deletable-edge-delete-btn { width: 20px; height: 20px; border: 0px solid #ffff…" at bounding box center [688, 293] width 662 height 420
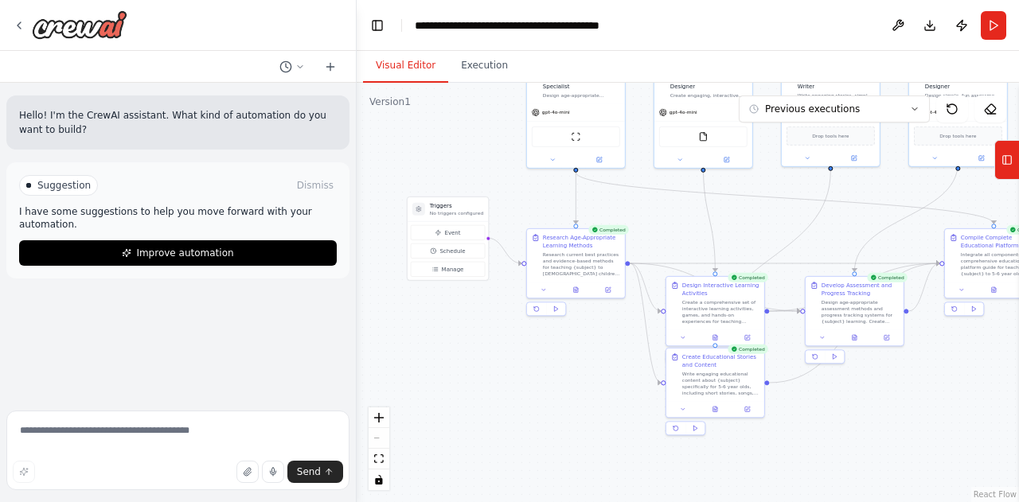
drag, startPoint x: 494, startPoint y: 353, endPoint x: 545, endPoint y: 363, distance: 51.1
click at [545, 363] on div ".deletable-edge-delete-btn { width: 20px; height: 20px; border: 0px solid #ffff…" at bounding box center [688, 293] width 662 height 420
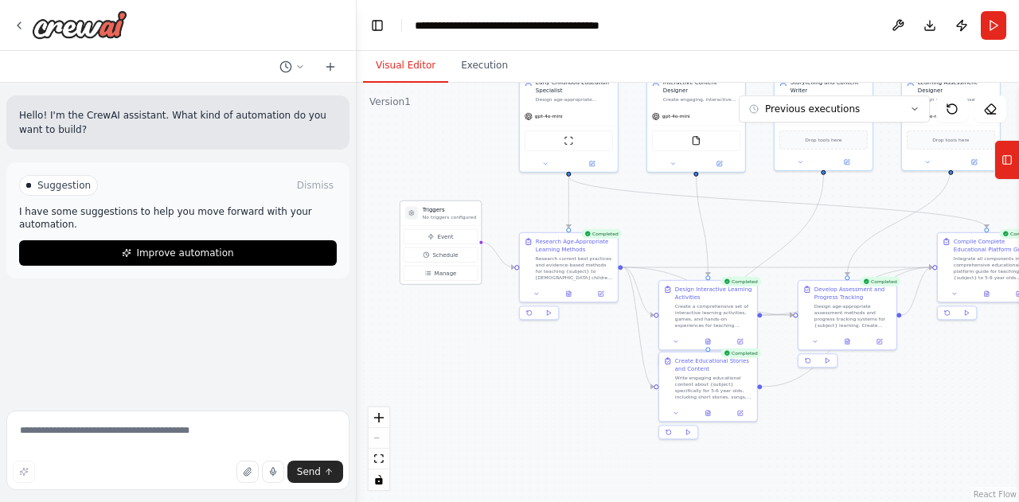
click at [440, 224] on div "Triggers No triggers configured" at bounding box center [440, 213] width 80 height 25
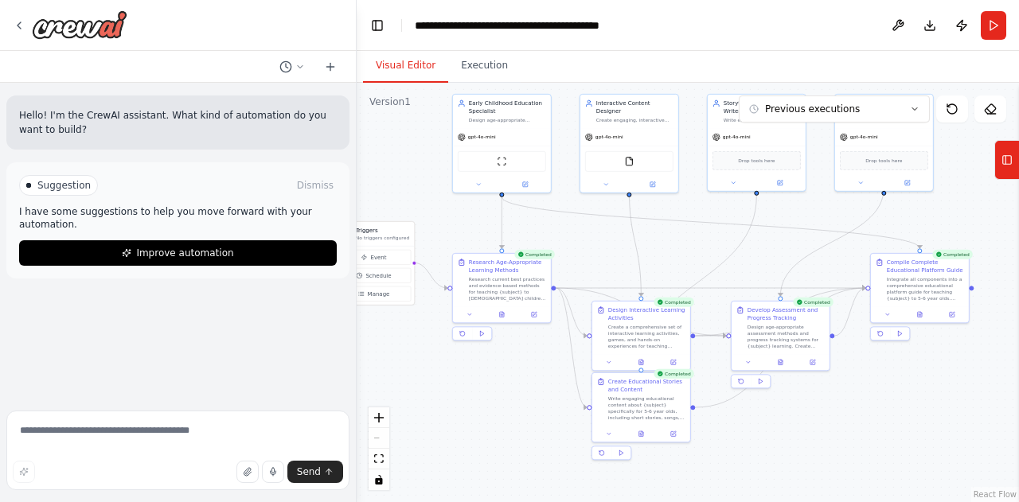
drag, startPoint x: 498, startPoint y: 362, endPoint x: 431, endPoint y: 383, distance: 70.0
click at [431, 383] on div ".deletable-edge-delete-btn { width: 20px; height: 20px; border: 0px solid #ffff…" at bounding box center [688, 293] width 662 height 420
click at [486, 334] on button at bounding box center [481, 333] width 19 height 13
